Goal: Task Accomplishment & Management: Manage account settings

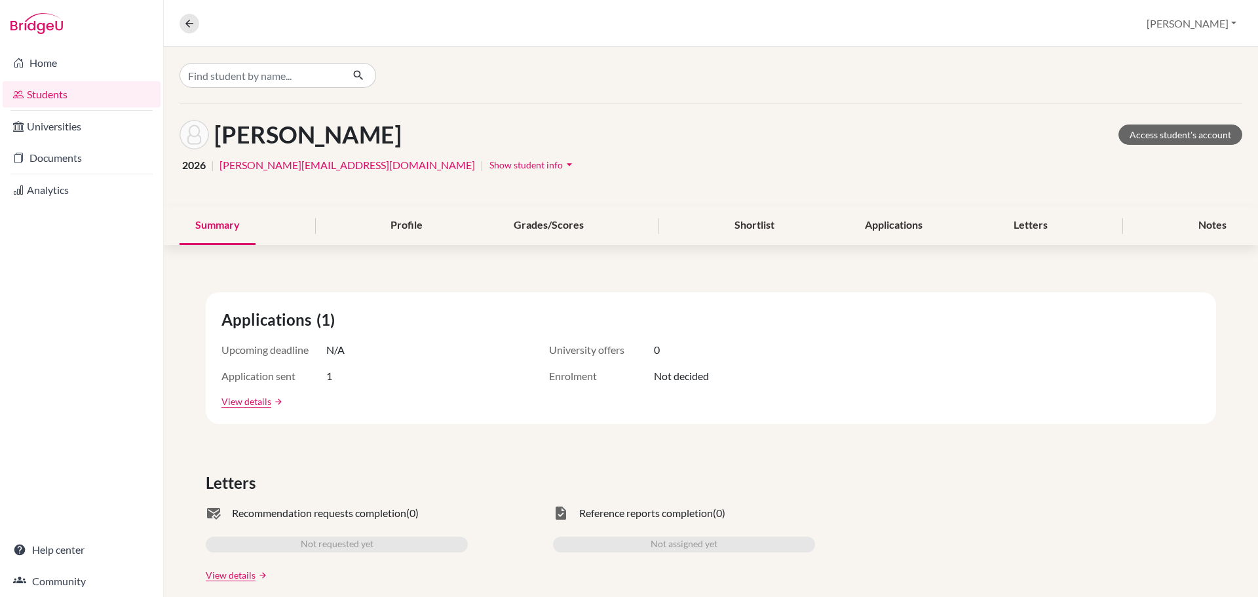
click at [55, 91] on link "Students" at bounding box center [82, 94] width 158 height 26
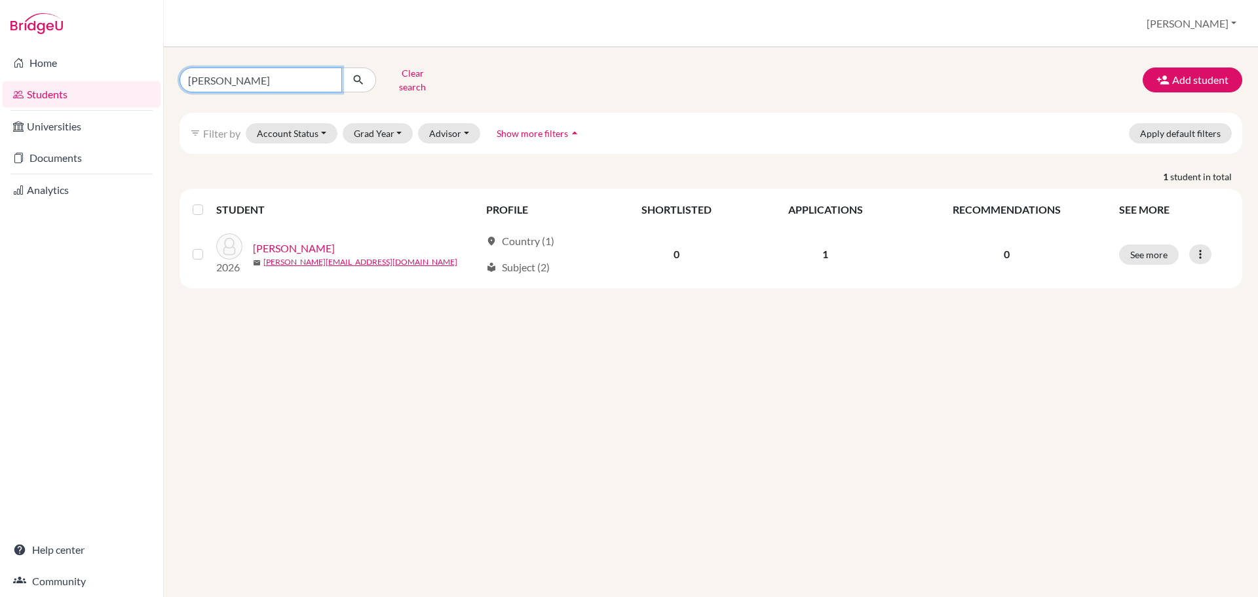
click at [292, 80] on input "adam" at bounding box center [260, 79] width 162 height 25
click at [325, 76] on input "adam" at bounding box center [260, 79] width 162 height 25
click at [432, 84] on button "Clear search" at bounding box center [412, 80] width 73 height 34
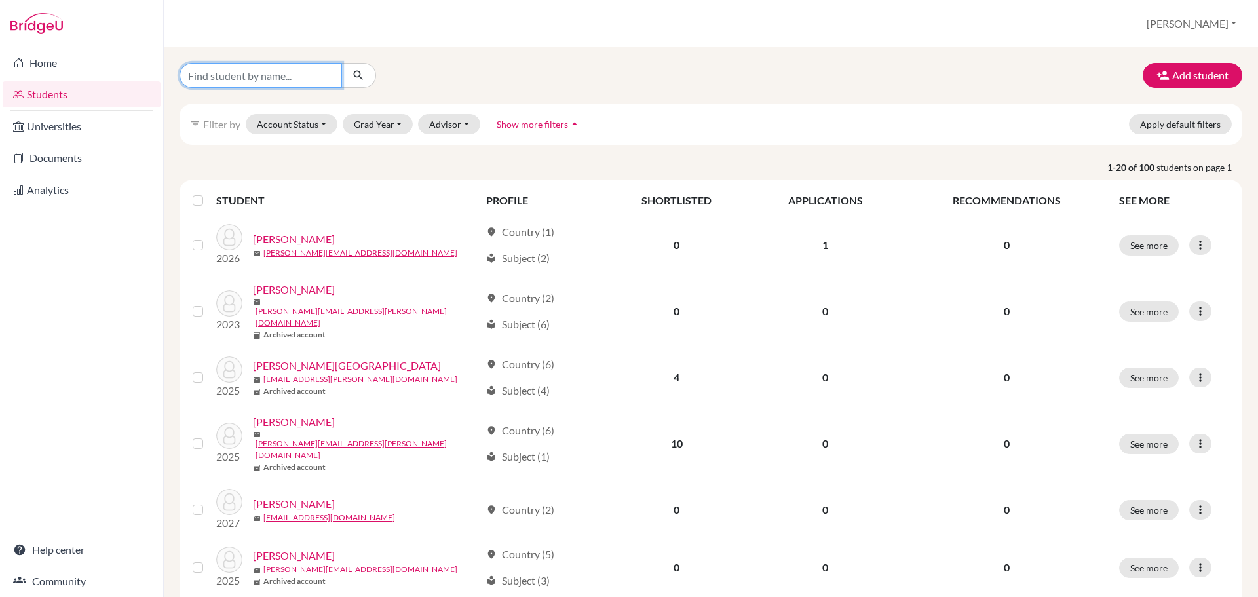
drag, startPoint x: 292, startPoint y: 75, endPoint x: 295, endPoint y: 68, distance: 7.7
click at [292, 75] on input "Find student by name..." at bounding box center [260, 75] width 162 height 25
type input "wang"
click button "submit" at bounding box center [358, 75] width 35 height 25
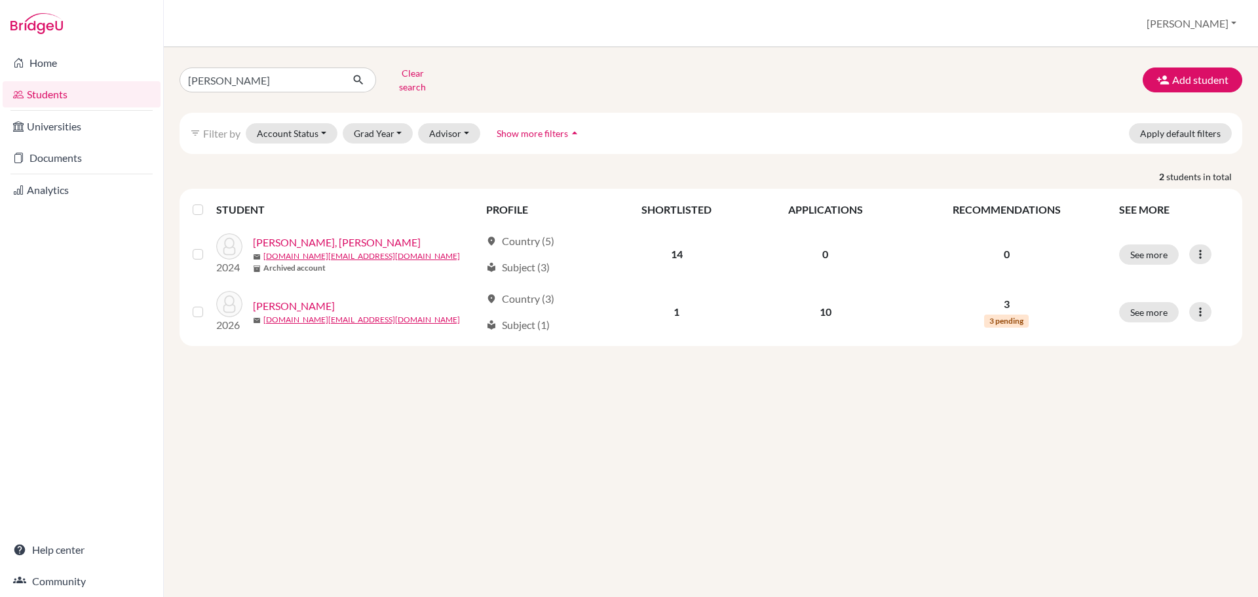
click at [295, 298] on link "Wang, Xuanya" at bounding box center [294, 306] width 82 height 16
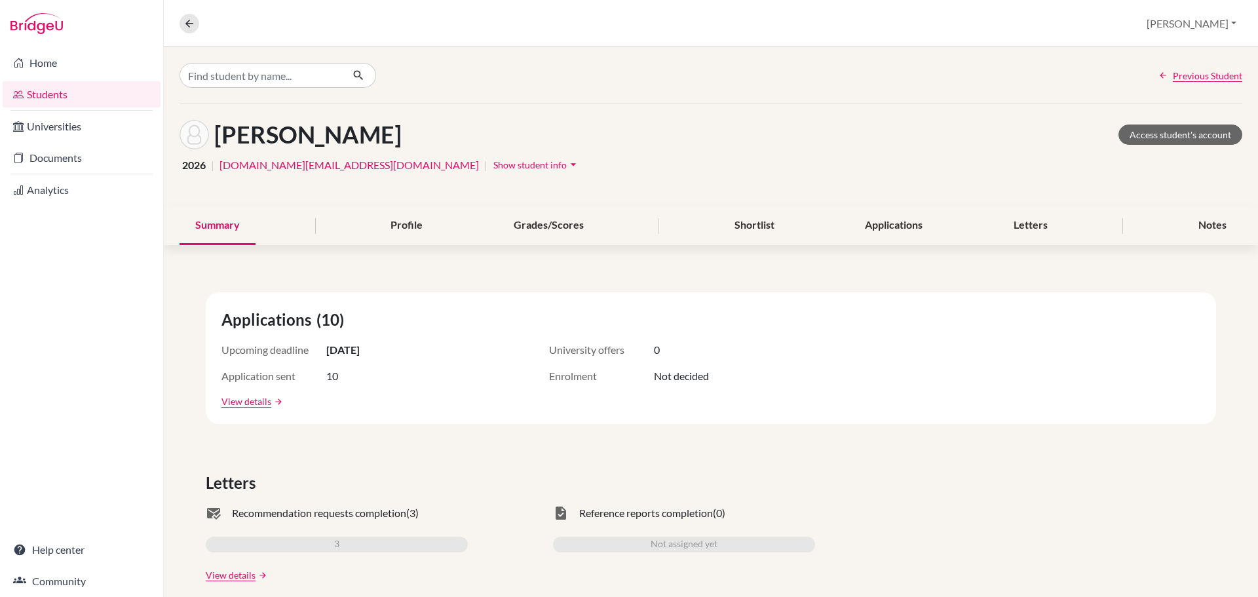
click at [415, 227] on div "Profile" at bounding box center [407, 225] width 64 height 39
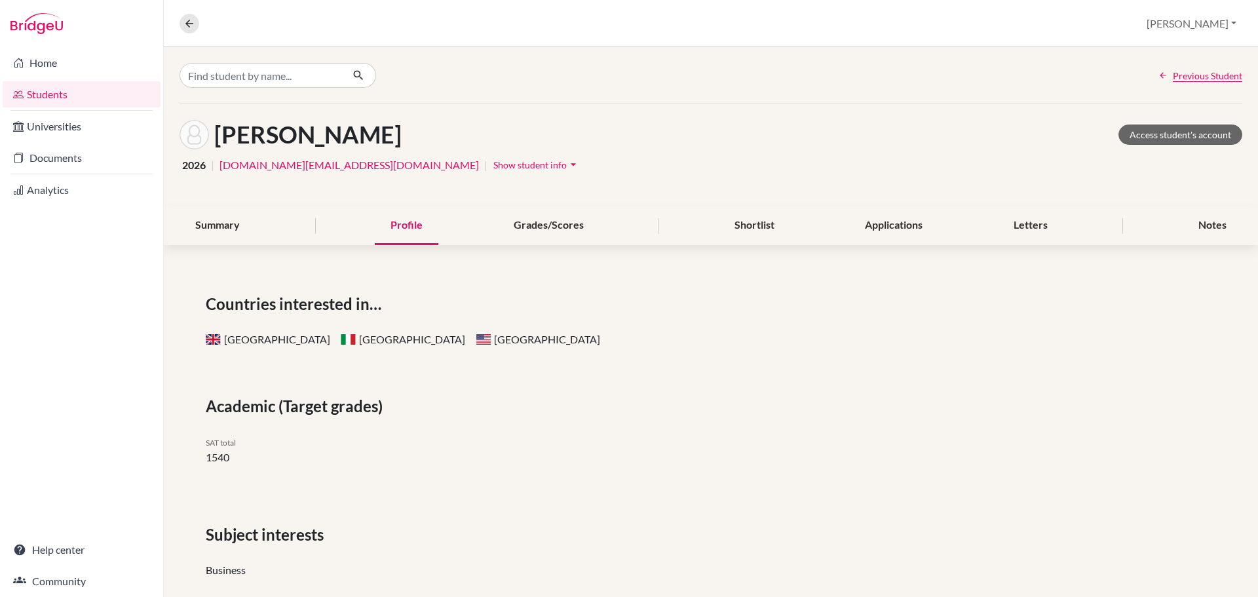
click at [208, 223] on div "Summary" at bounding box center [217, 225] width 76 height 39
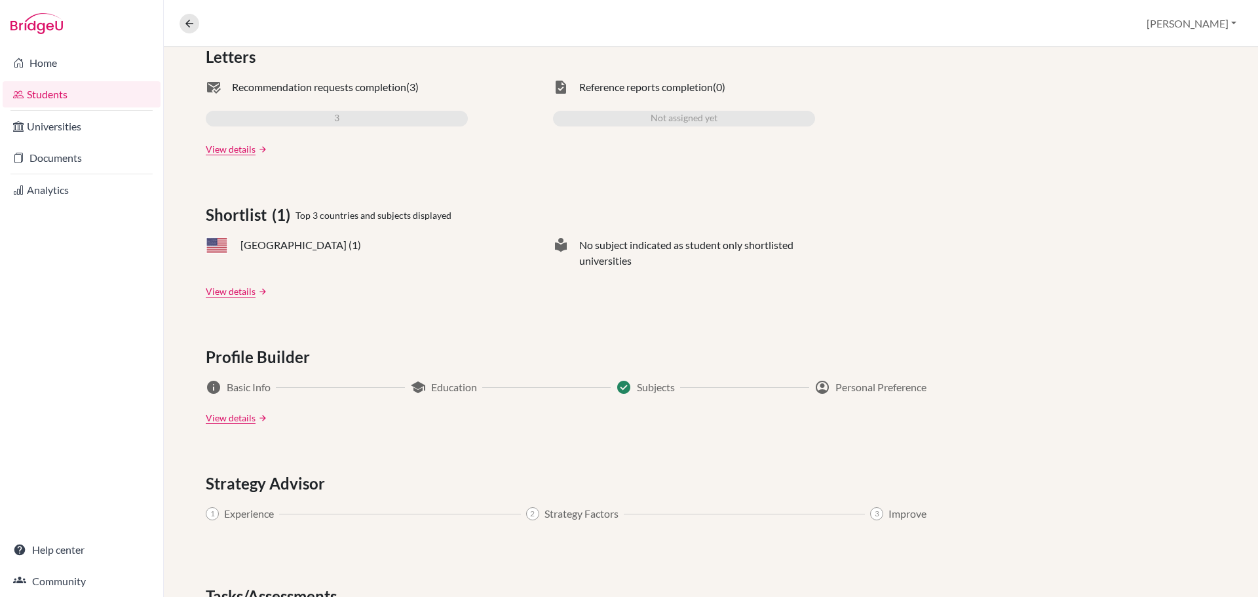
scroll to position [228, 0]
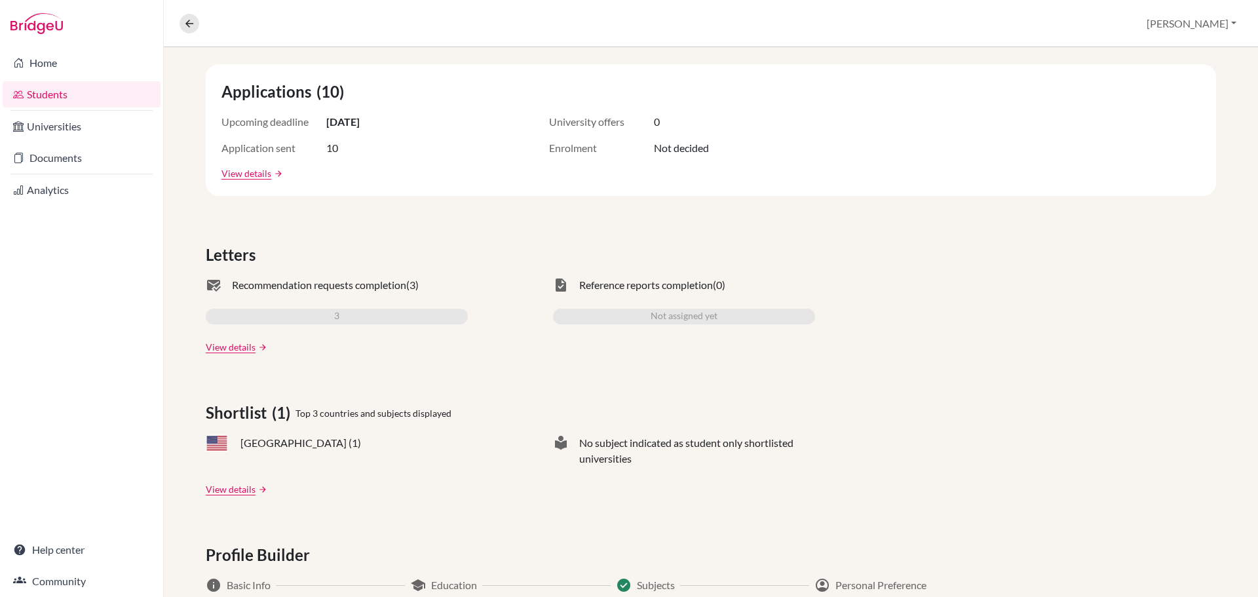
click at [252, 175] on link "View details" at bounding box center [246, 173] width 50 height 14
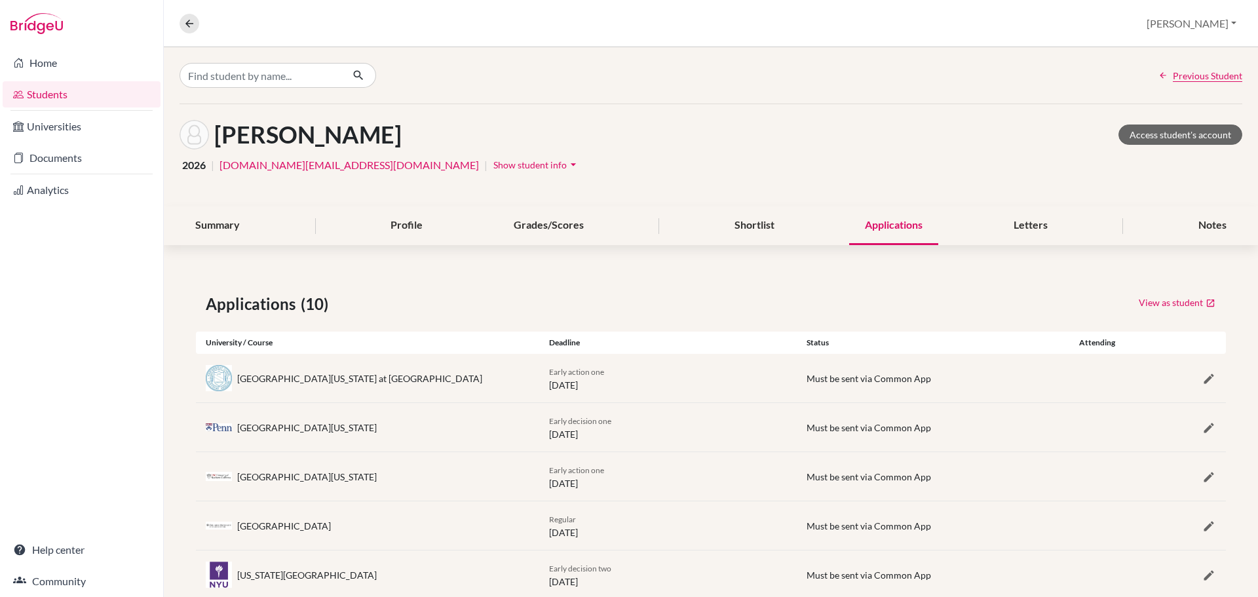
click at [493, 165] on span "Show student info" at bounding box center [529, 164] width 73 height 11
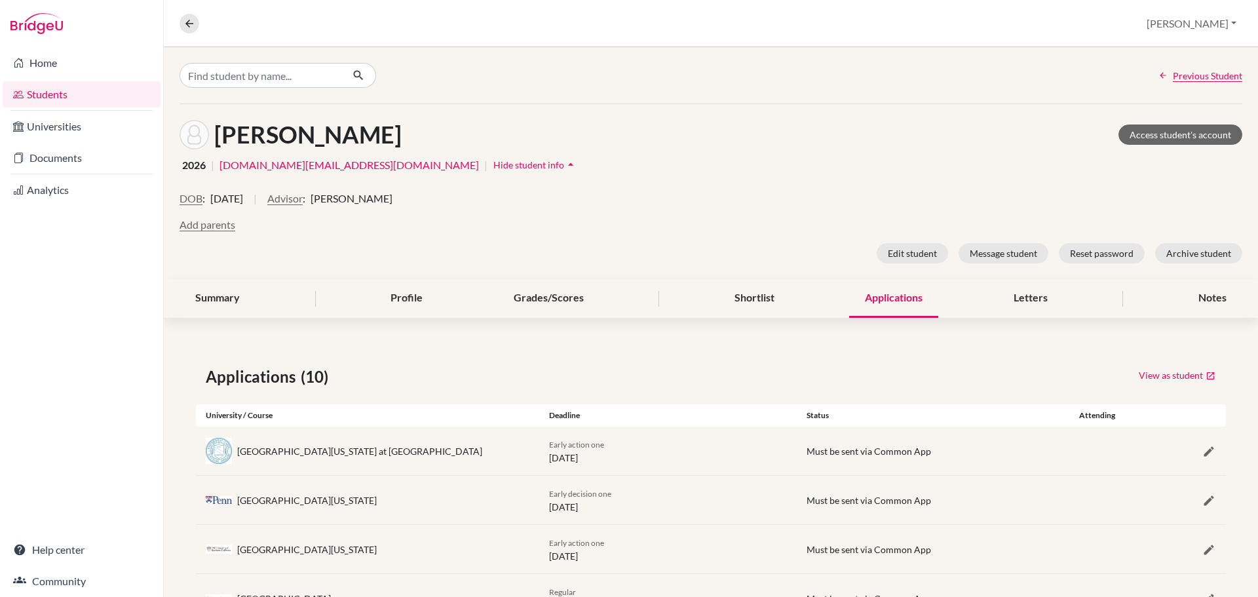
click at [236, 295] on div "Summary" at bounding box center [217, 298] width 76 height 39
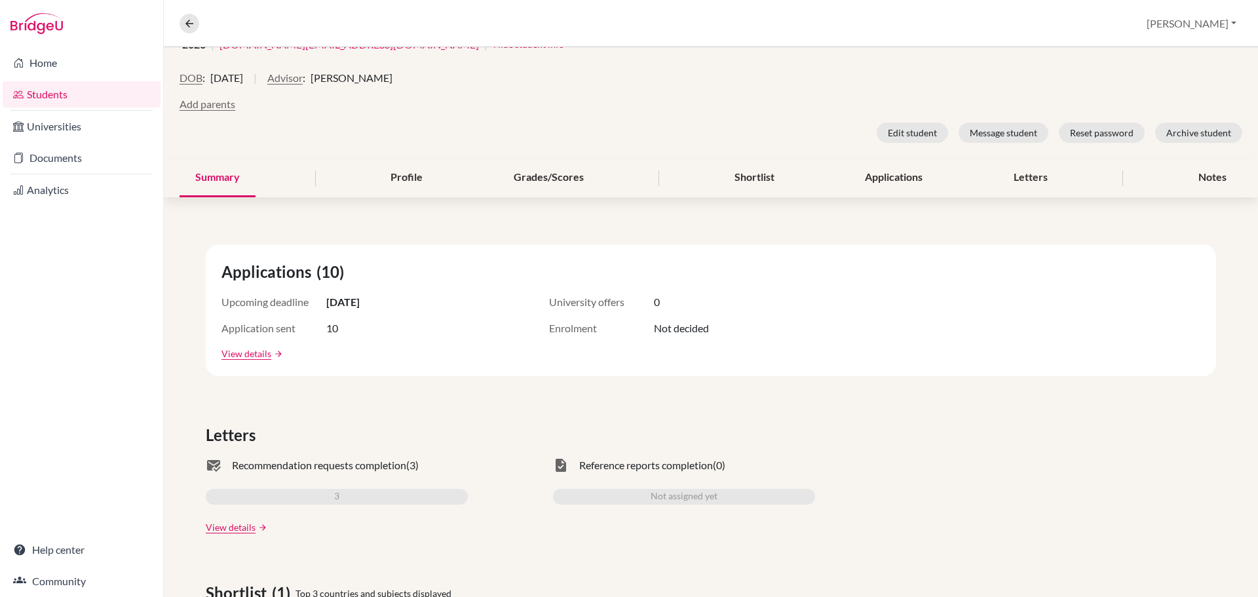
scroll to position [131, 0]
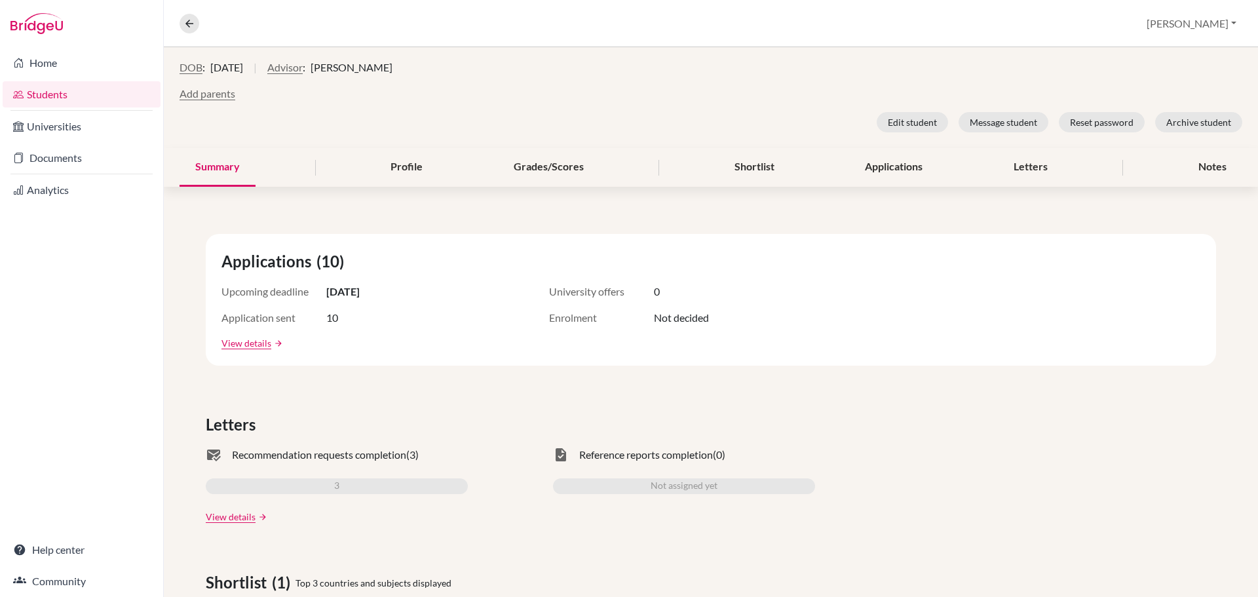
click at [268, 339] on link "View details" at bounding box center [246, 343] width 50 height 14
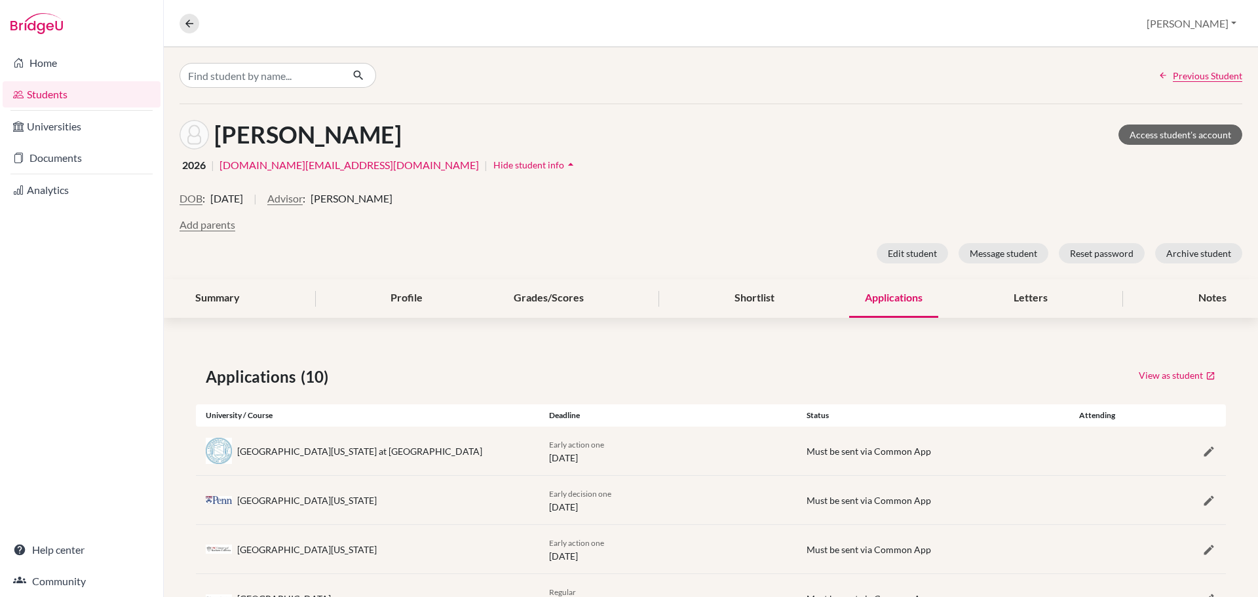
click at [1194, 299] on div "Notes" at bounding box center [1212, 298] width 60 height 39
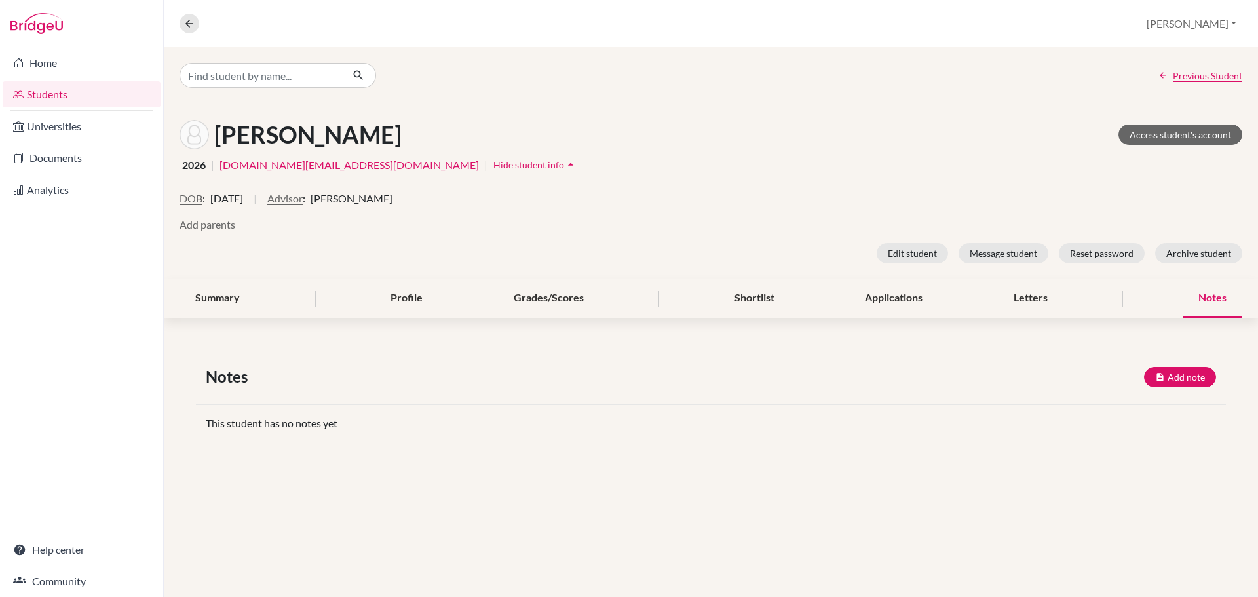
click at [1084, 299] on div "Summary Profile Grades/Scores Shortlist Applications Letters Notes" at bounding box center [710, 298] width 1062 height 39
click at [1039, 298] on div "Letters" at bounding box center [1029, 298] width 65 height 39
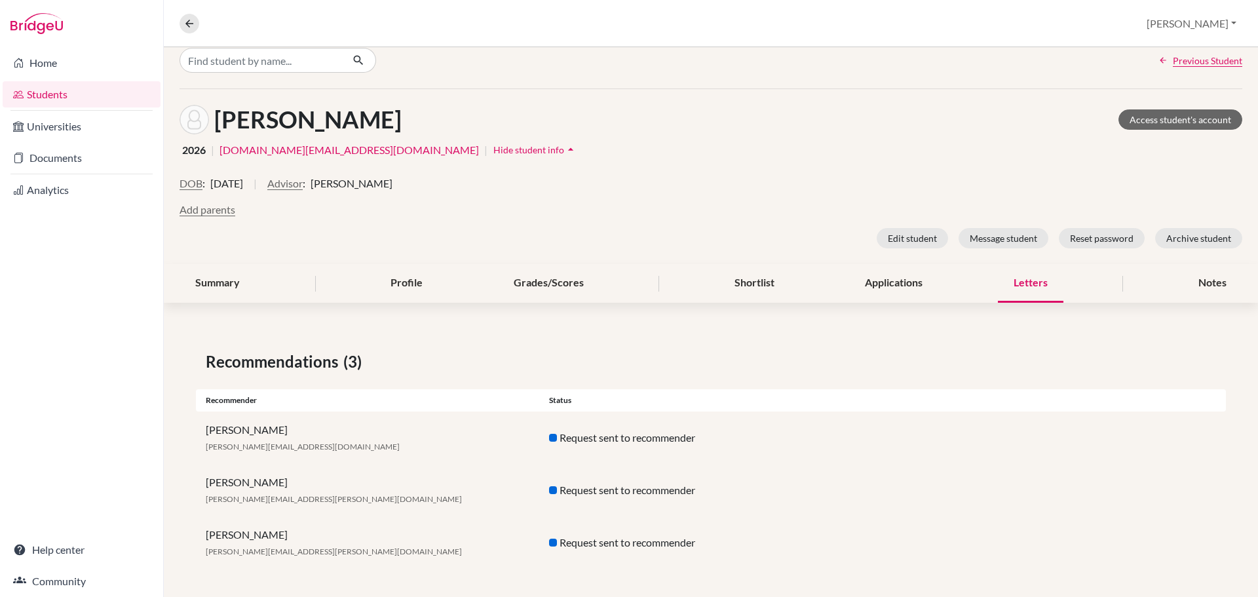
scroll to position [18, 0]
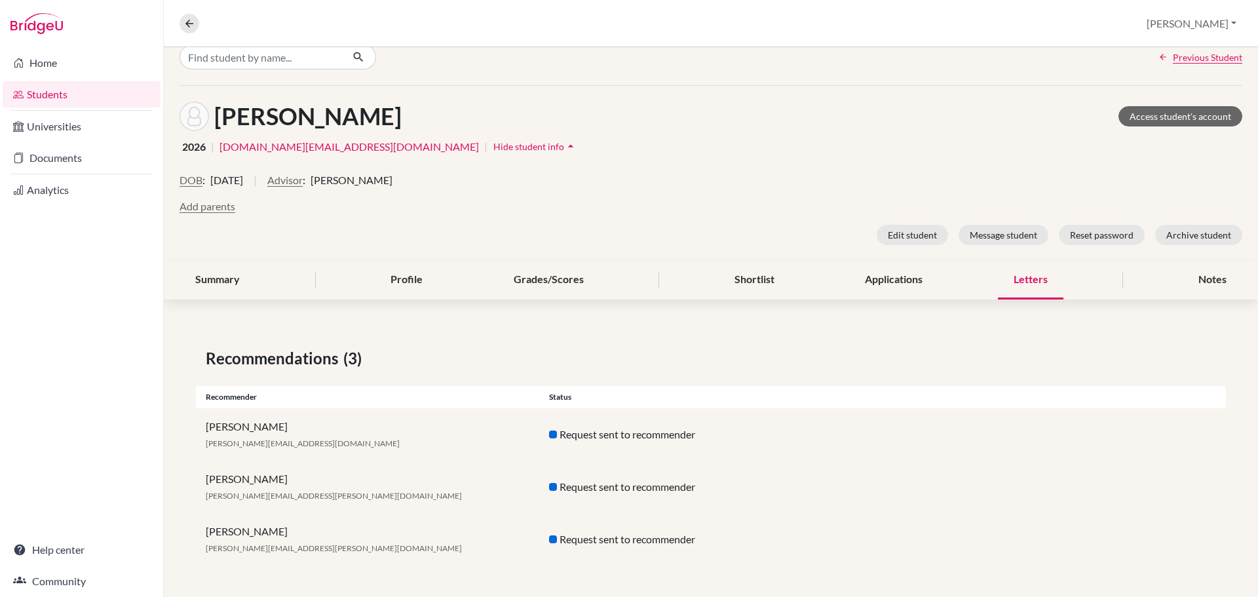
click at [887, 269] on div "Applications" at bounding box center [893, 280] width 89 height 39
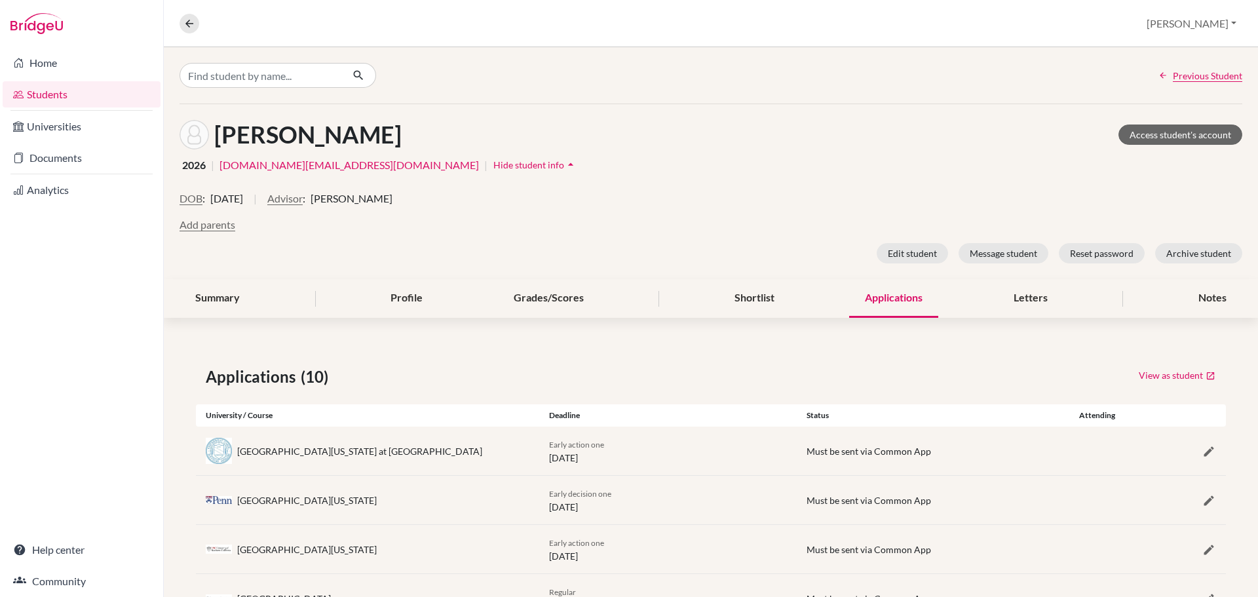
click at [746, 308] on div "Shortlist" at bounding box center [753, 298] width 71 height 39
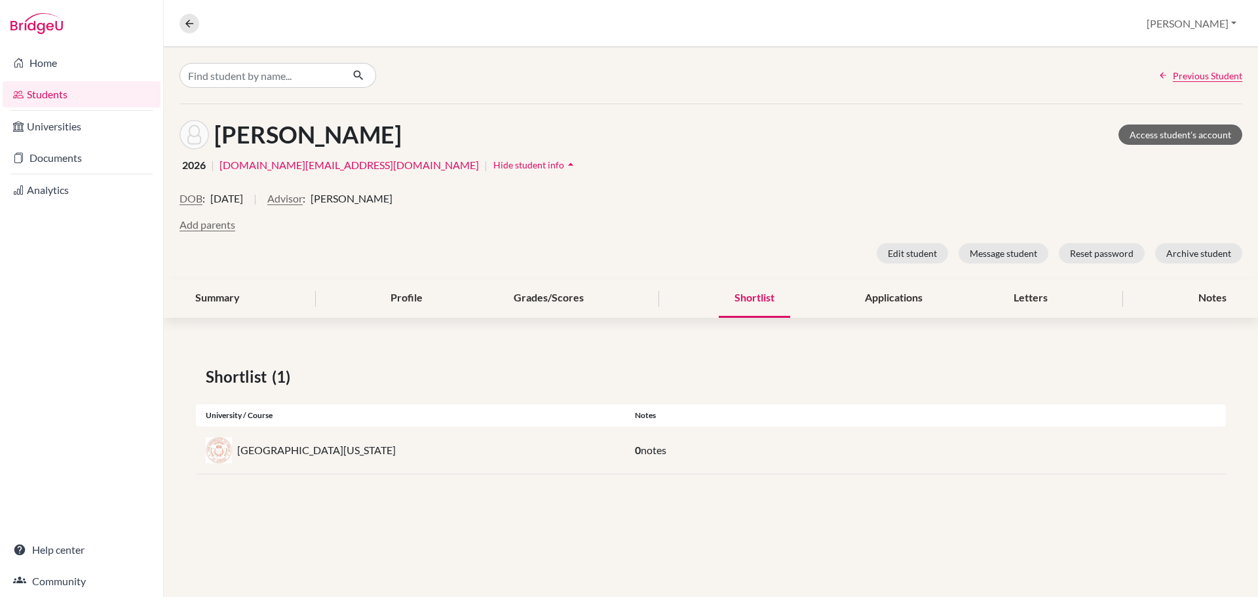
click at [923, 297] on div "Applications" at bounding box center [893, 298] width 89 height 39
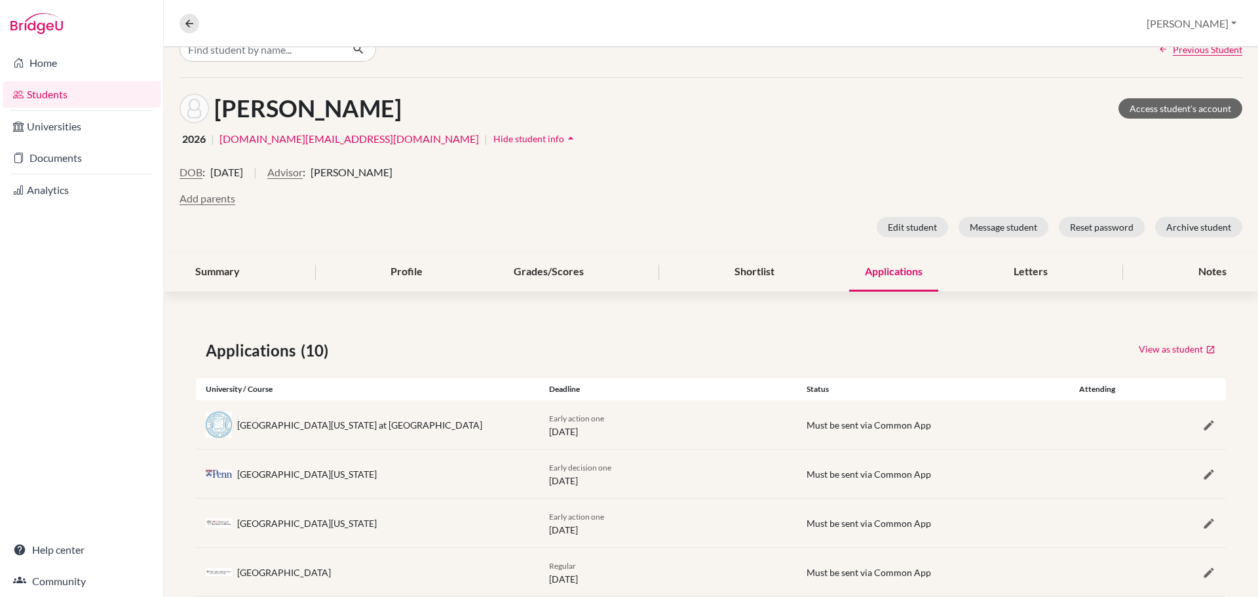
scroll to position [25, 0]
click at [997, 276] on div "Letters" at bounding box center [1029, 273] width 65 height 39
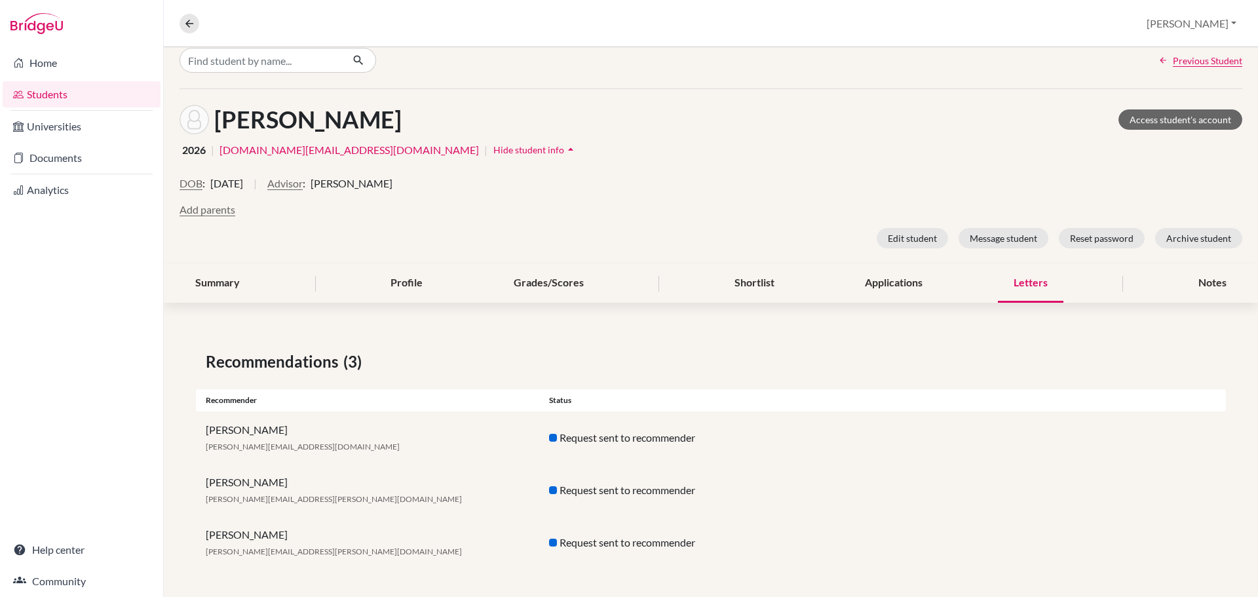
scroll to position [18, 0]
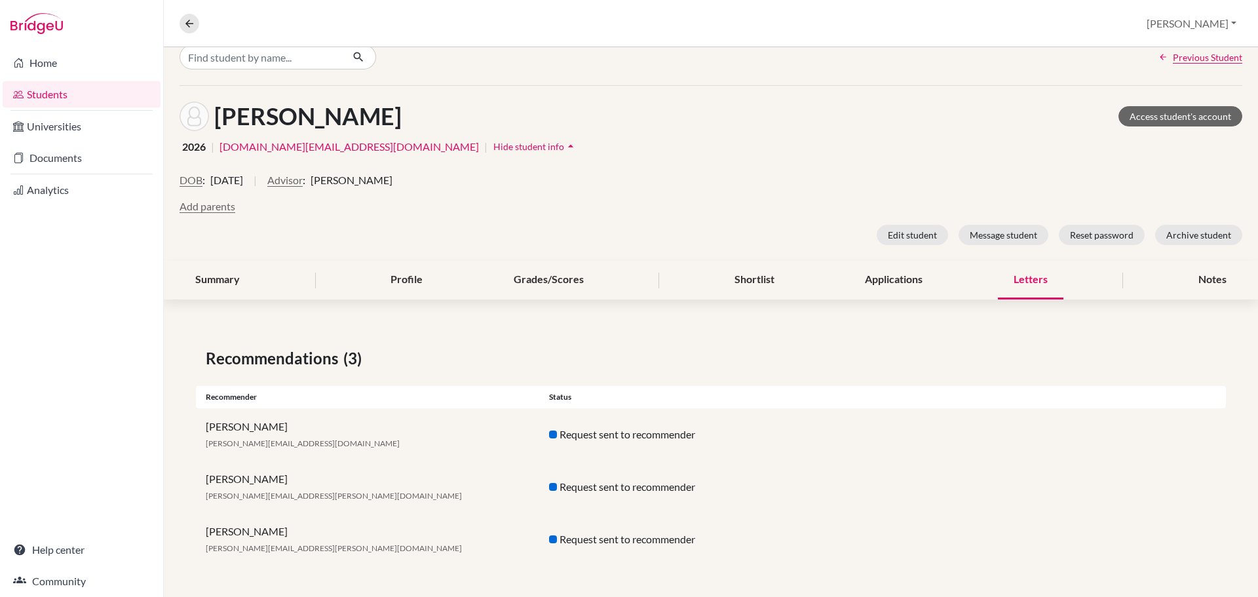
click at [92, 547] on link "Help center" at bounding box center [82, 549] width 158 height 26
click at [234, 286] on div "Summary" at bounding box center [217, 280] width 76 height 39
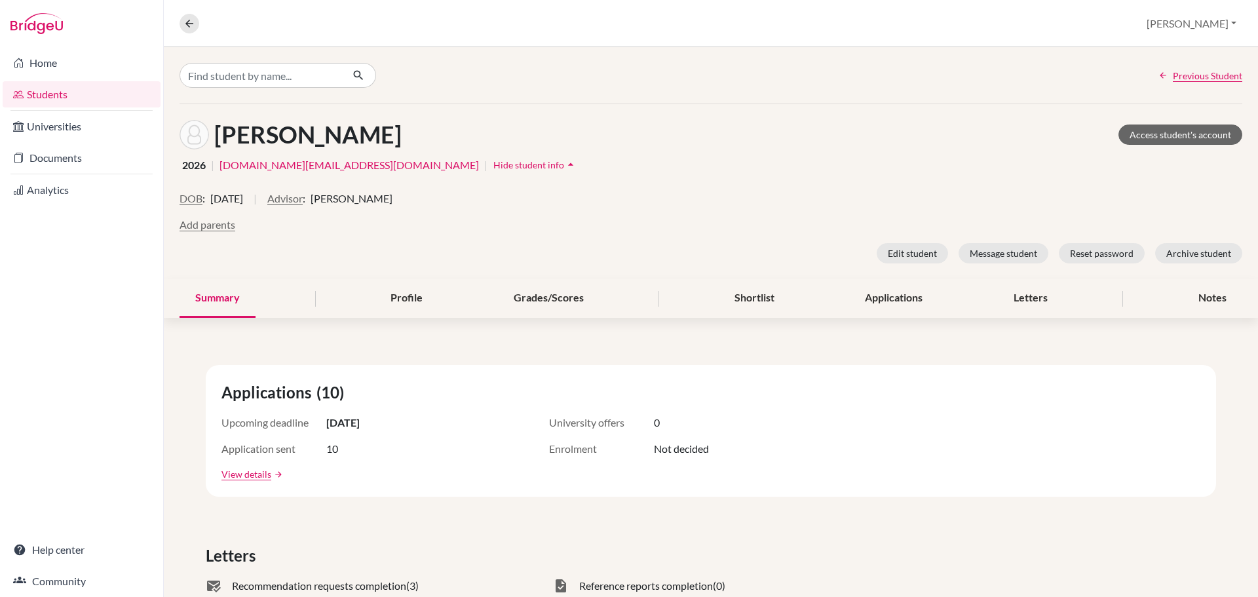
click at [387, 295] on div "Profile" at bounding box center [407, 298] width 64 height 39
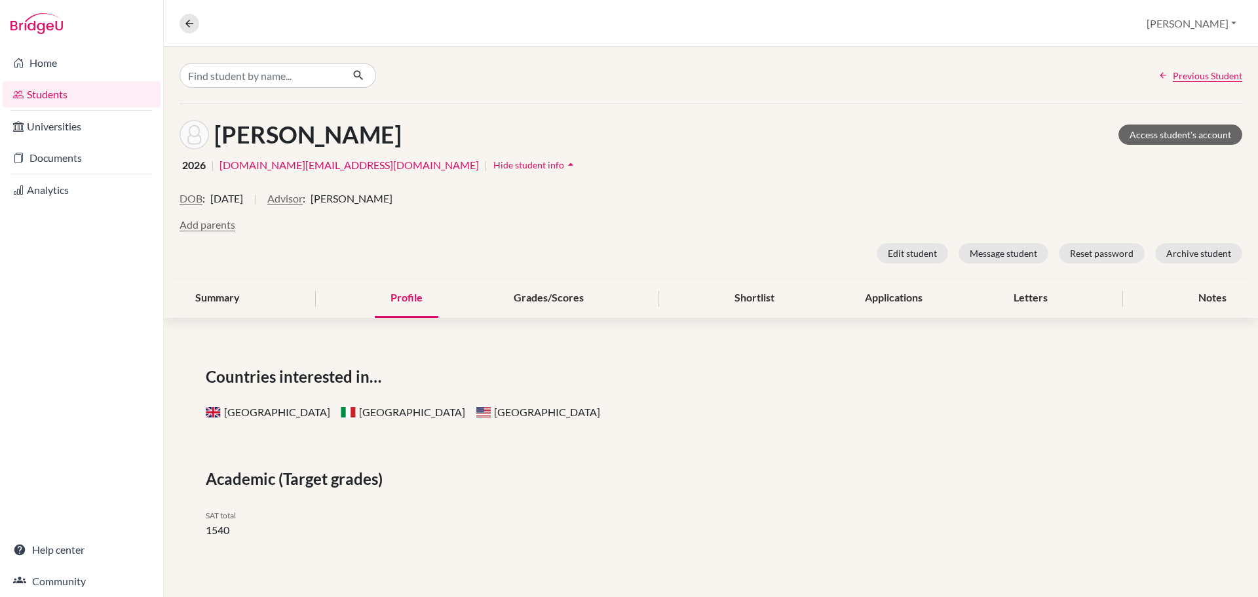
click at [227, 301] on div "Summary" at bounding box center [217, 298] width 76 height 39
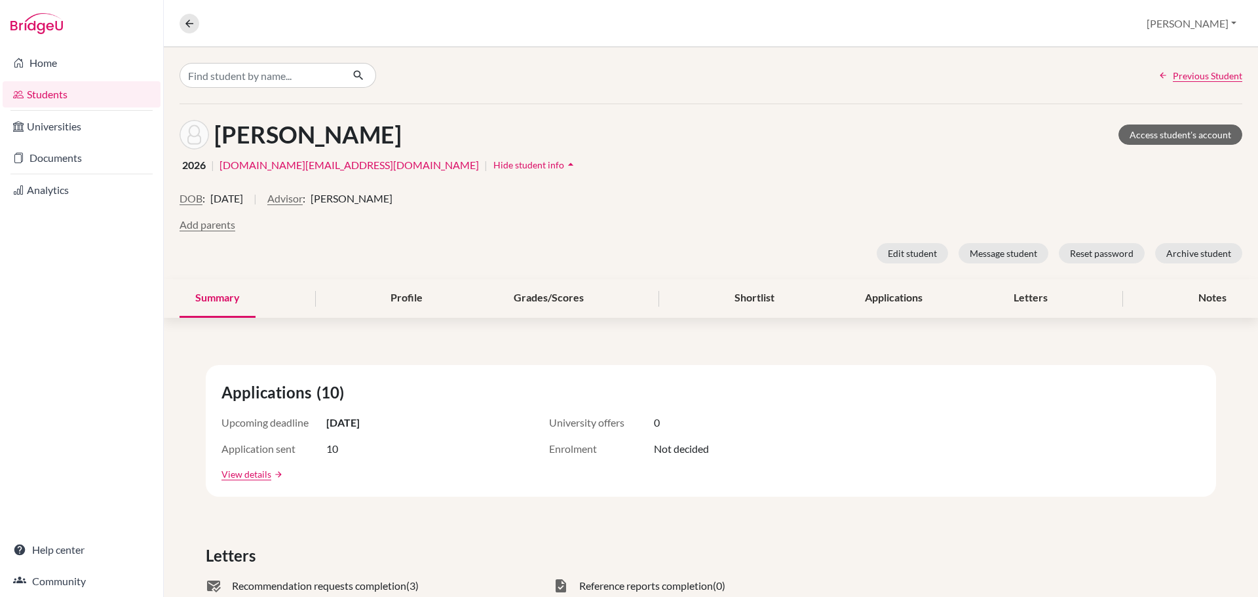
click at [60, 68] on link "Home" at bounding box center [82, 63] width 158 height 26
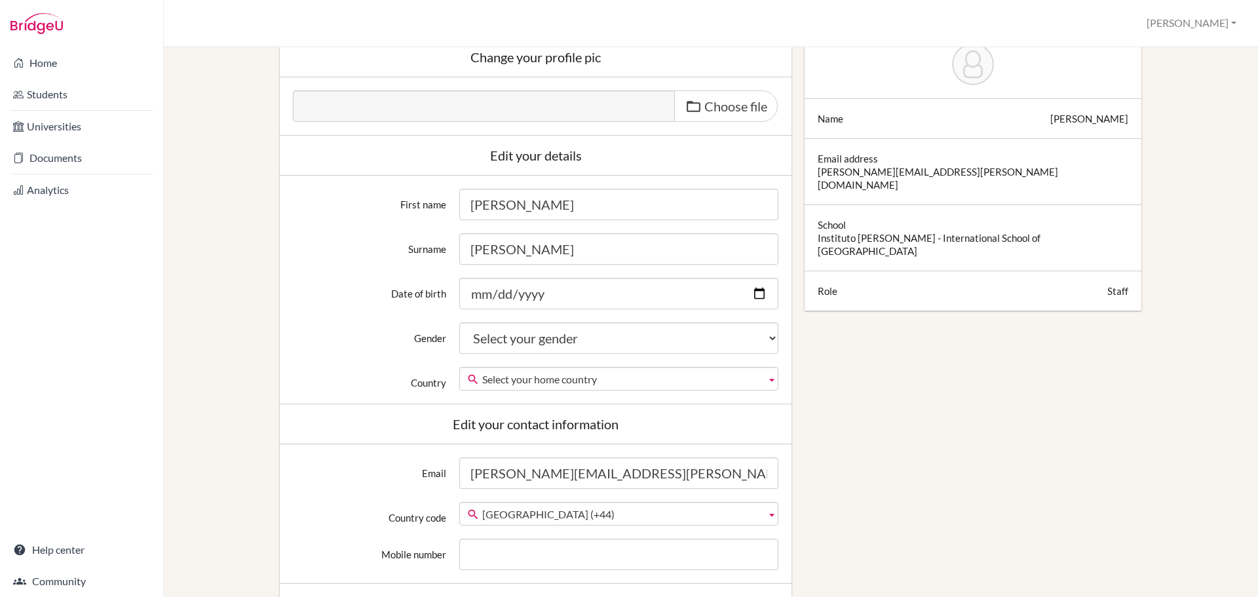
scroll to position [131, 0]
click at [1115, 284] on div "Staff" at bounding box center [1117, 290] width 21 height 13
click at [1095, 284] on div at bounding box center [972, 290] width 310 height 13
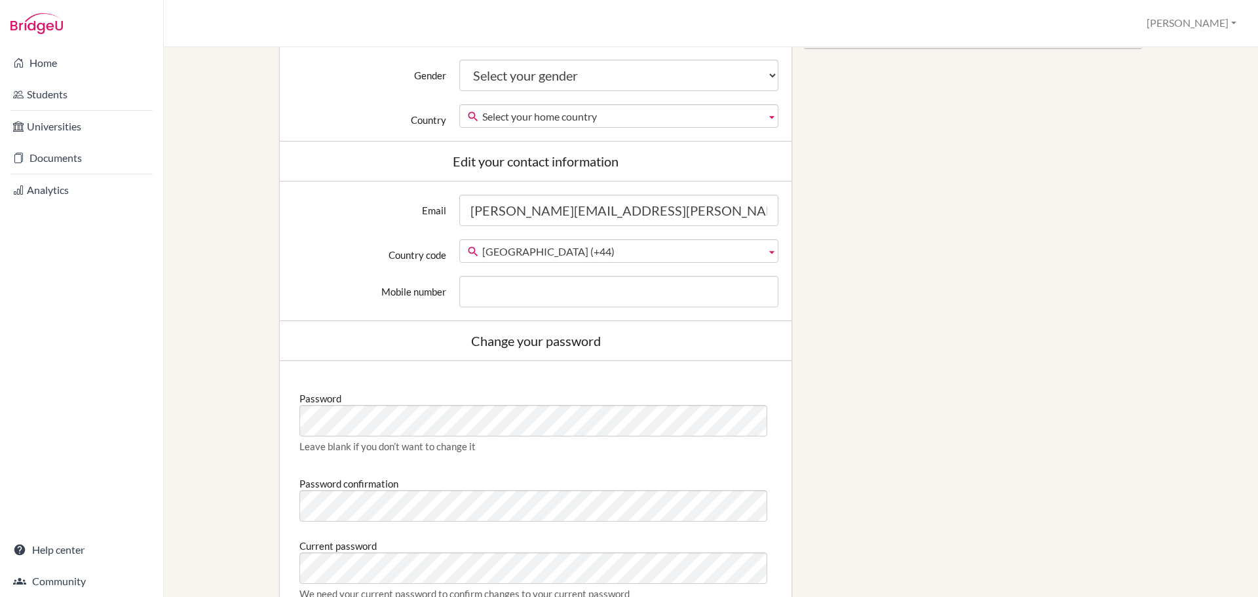
scroll to position [0, 0]
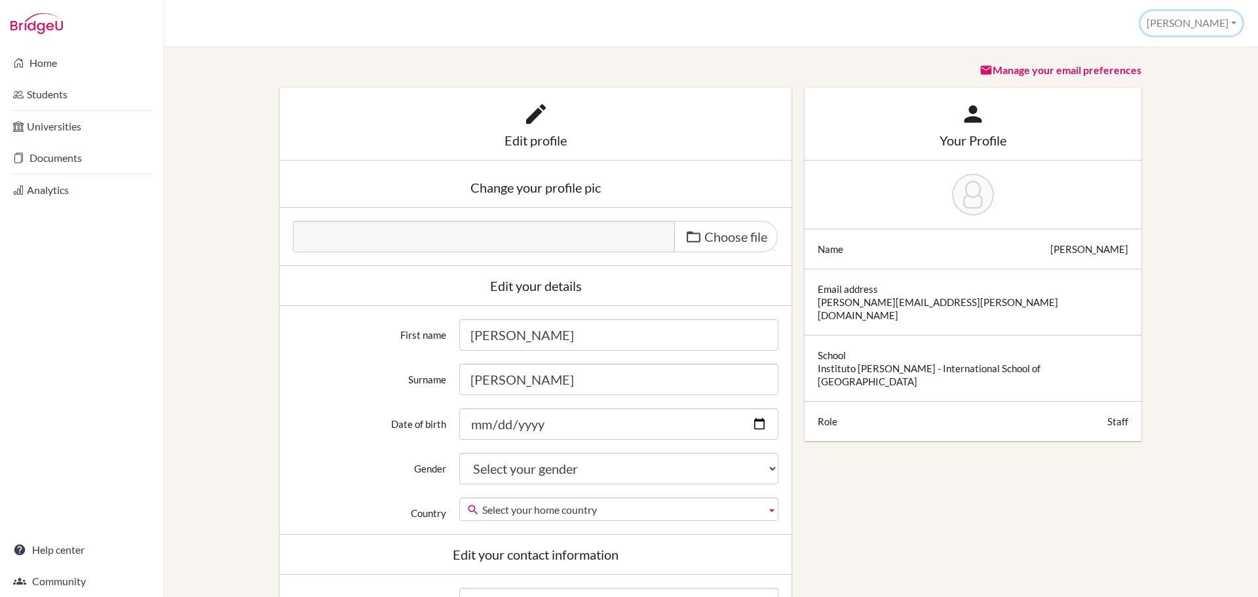
click at [1221, 24] on button "[PERSON_NAME]" at bounding box center [1191, 23] width 102 height 24
click at [1194, 72] on link "School Settings" at bounding box center [1189, 74] width 103 height 21
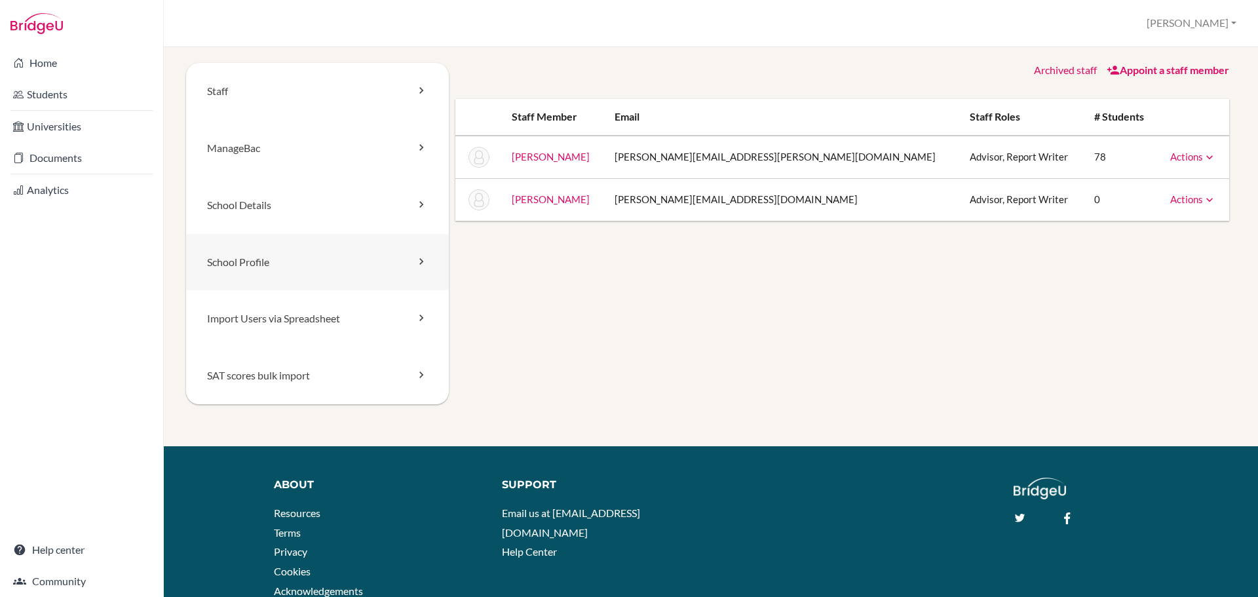
click at [364, 267] on link "School Profile" at bounding box center [317, 262] width 263 height 57
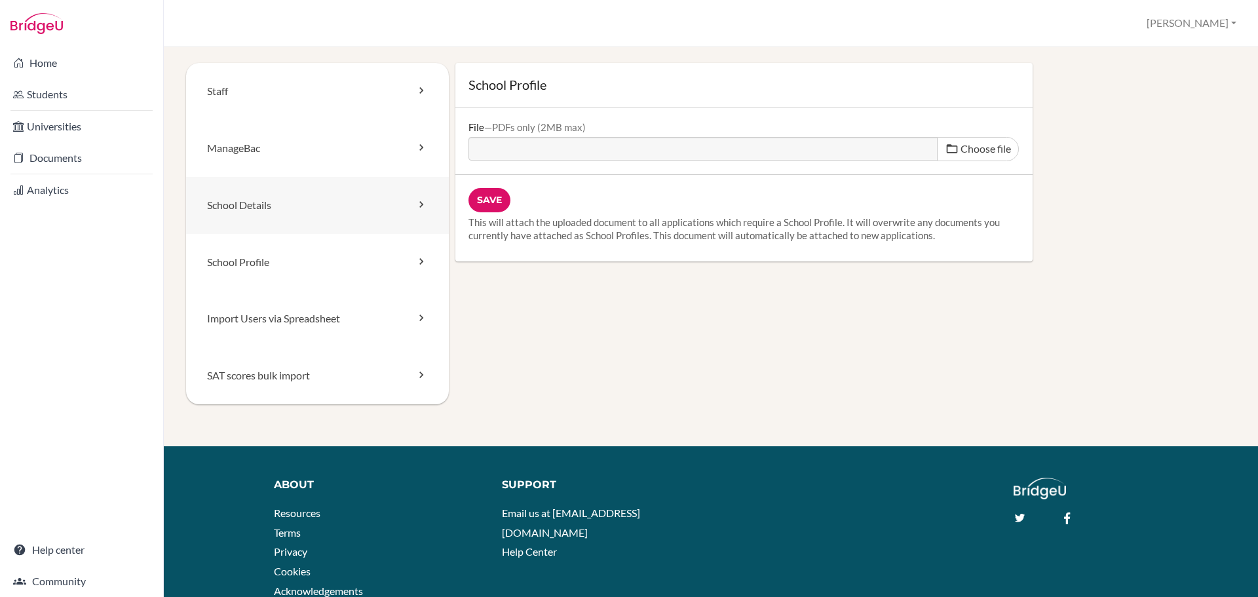
click at [351, 210] on link "School Details" at bounding box center [317, 205] width 263 height 57
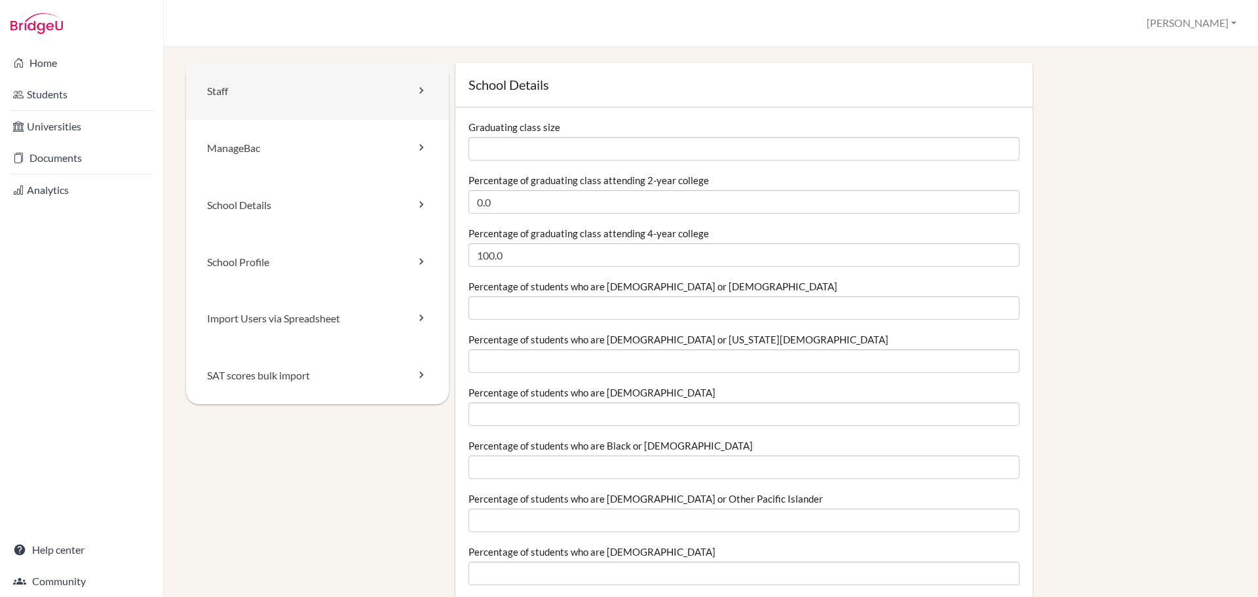
click at [229, 81] on link "Staff" at bounding box center [317, 91] width 263 height 57
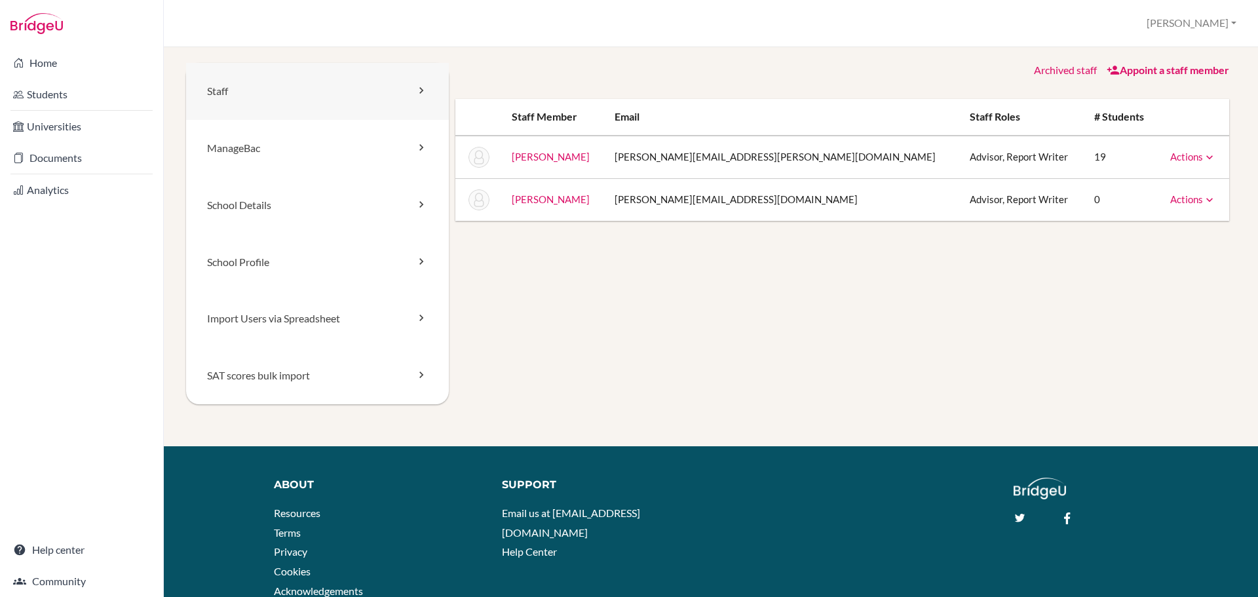
click at [229, 81] on link "Staff" at bounding box center [317, 91] width 263 height 57
click at [1183, 153] on link "Actions" at bounding box center [1193, 157] width 46 height 12
click at [955, 278] on div "Staff [GEOGRAPHIC_DATA] School Details School Profile Import Users via Spreadsh…" at bounding box center [710, 249] width 1049 height 373
click at [1117, 75] on link "Appoint a staff member" at bounding box center [1167, 70] width 122 height 12
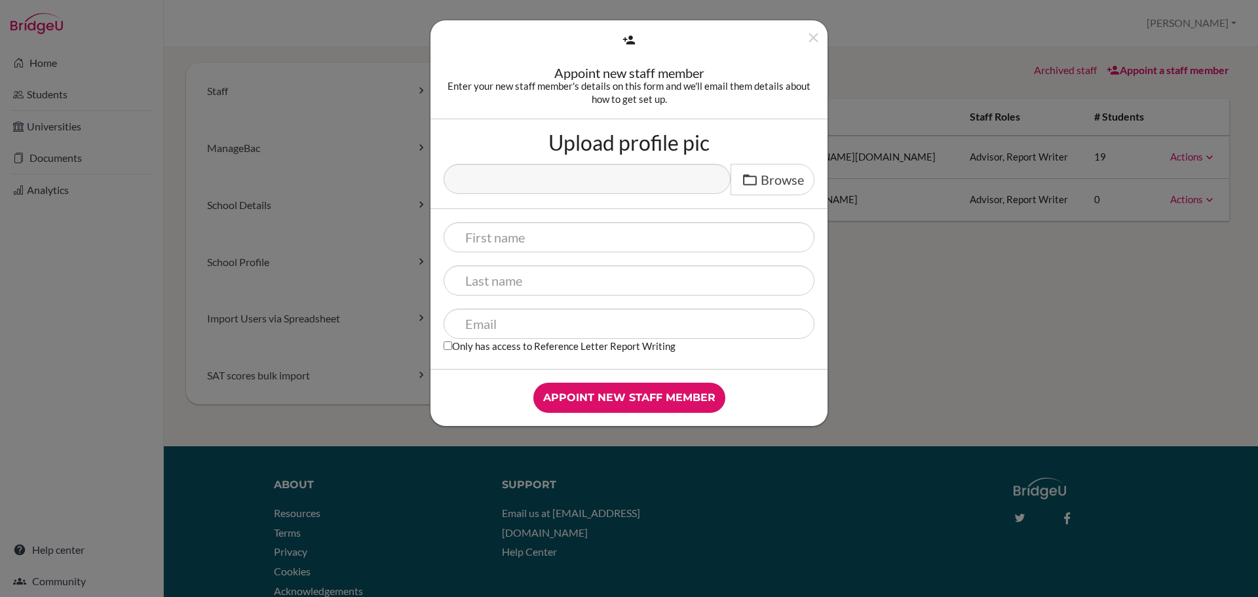
click at [928, 334] on div "Appoint new staff member Enter your new staff member's details on this form and…" at bounding box center [629, 298] width 1258 height 597
